Goal: Task Accomplishment & Management: Manage account settings

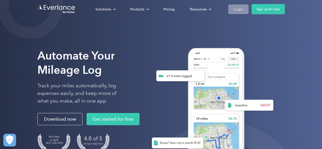
click at [236, 7] on div "Login" at bounding box center [238, 9] width 9 height 6
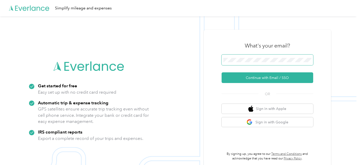
click at [252, 63] on span at bounding box center [268, 60] width 92 height 11
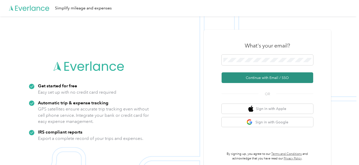
click at [252, 79] on button "Continue with Email / SSO" at bounding box center [268, 78] width 92 height 11
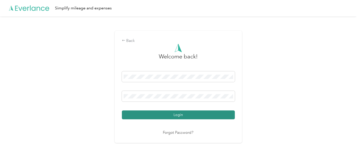
click at [141, 113] on button "Login" at bounding box center [178, 115] width 113 height 9
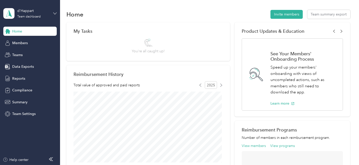
click at [55, 12] on icon at bounding box center [55, 14] width 4 height 4
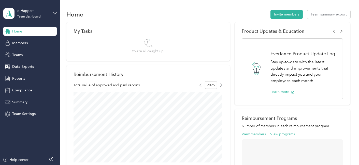
click at [25, 51] on div "Personal dashboard" at bounding box center [24, 53] width 32 height 5
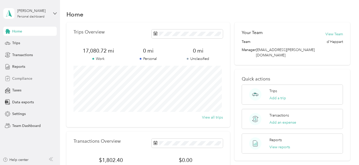
click at [17, 78] on span "Compliance" at bounding box center [22, 78] width 20 height 5
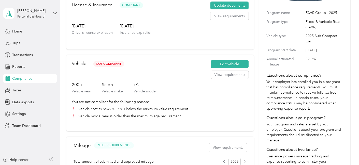
scroll to position [28, 0]
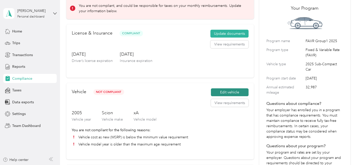
click at [225, 91] on button "Edit vehicle" at bounding box center [230, 93] width 38 height 8
